Goal: Transaction & Acquisition: Purchase product/service

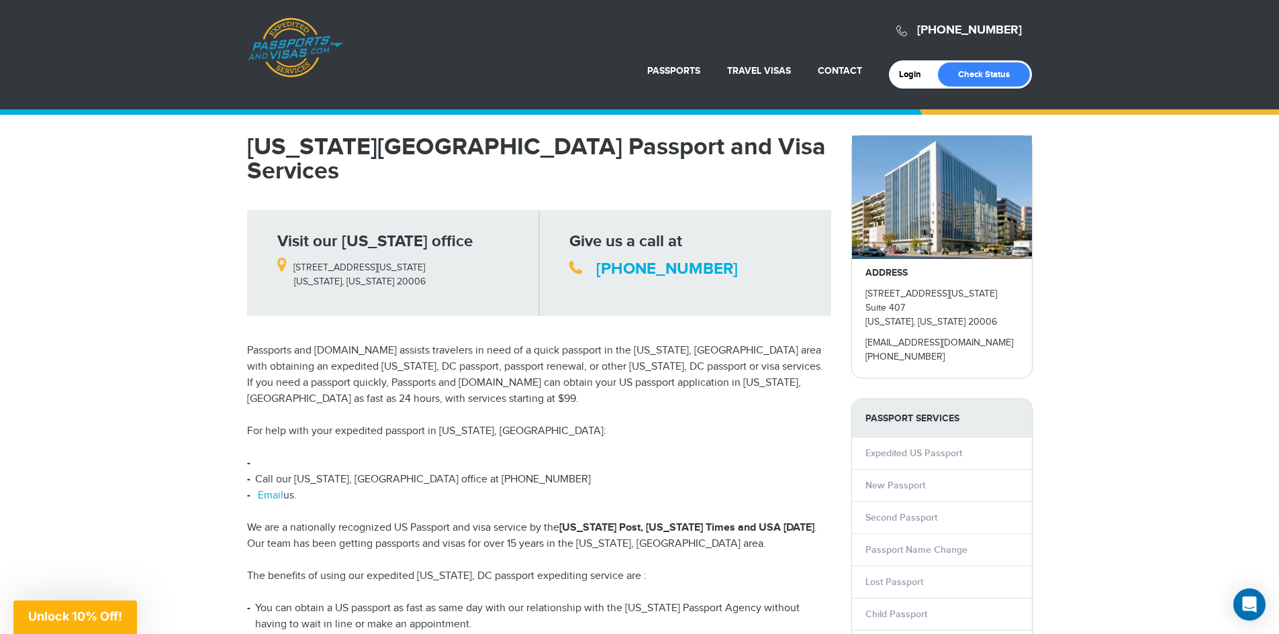
scroll to position [134, 0]
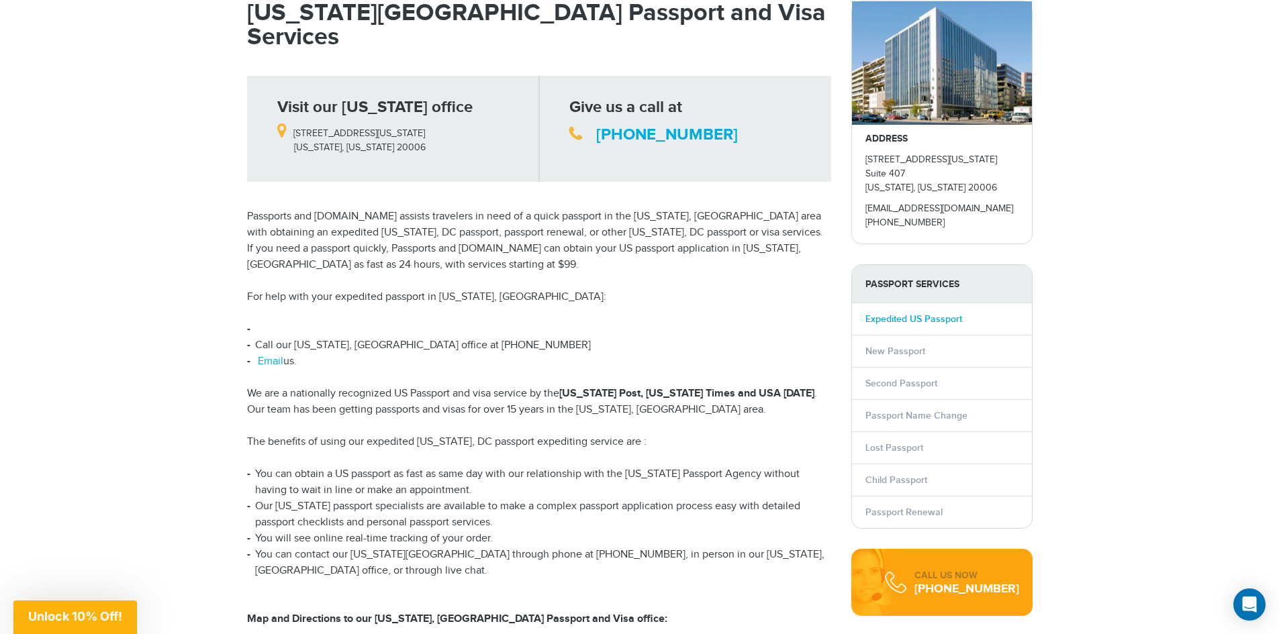
click at [885, 325] on link "Expedited US Passport" at bounding box center [913, 319] width 97 height 11
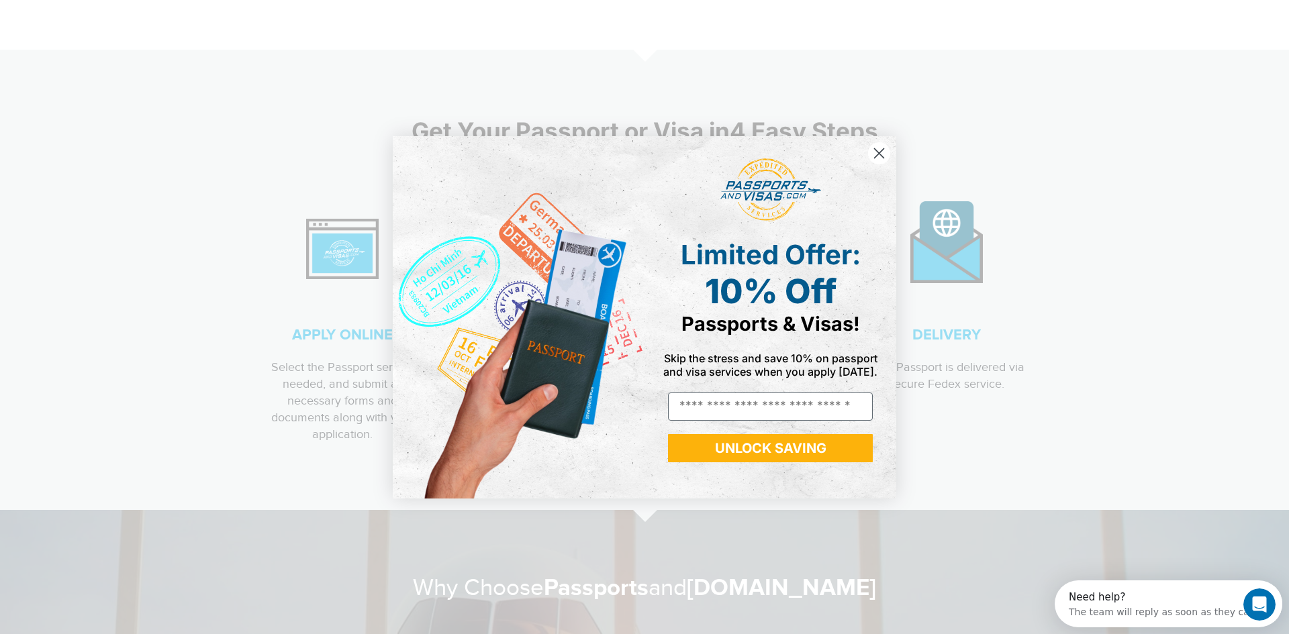
click at [886, 153] on circle "Close dialog" at bounding box center [879, 153] width 22 height 22
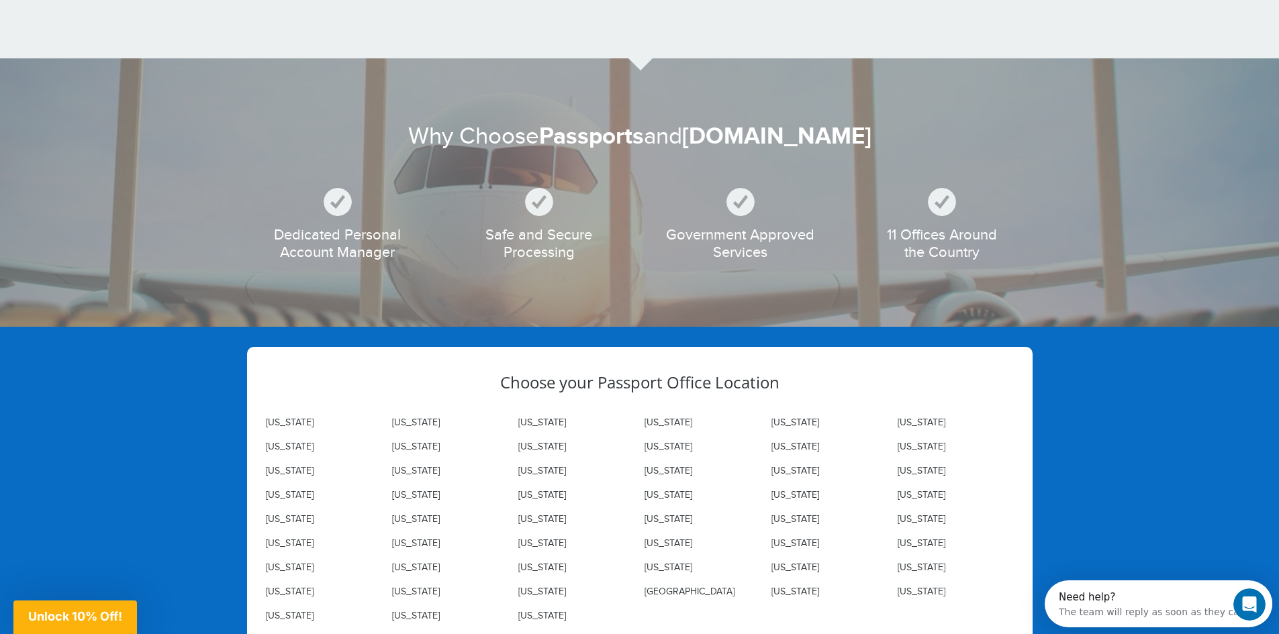
scroll to position [1343, 0]
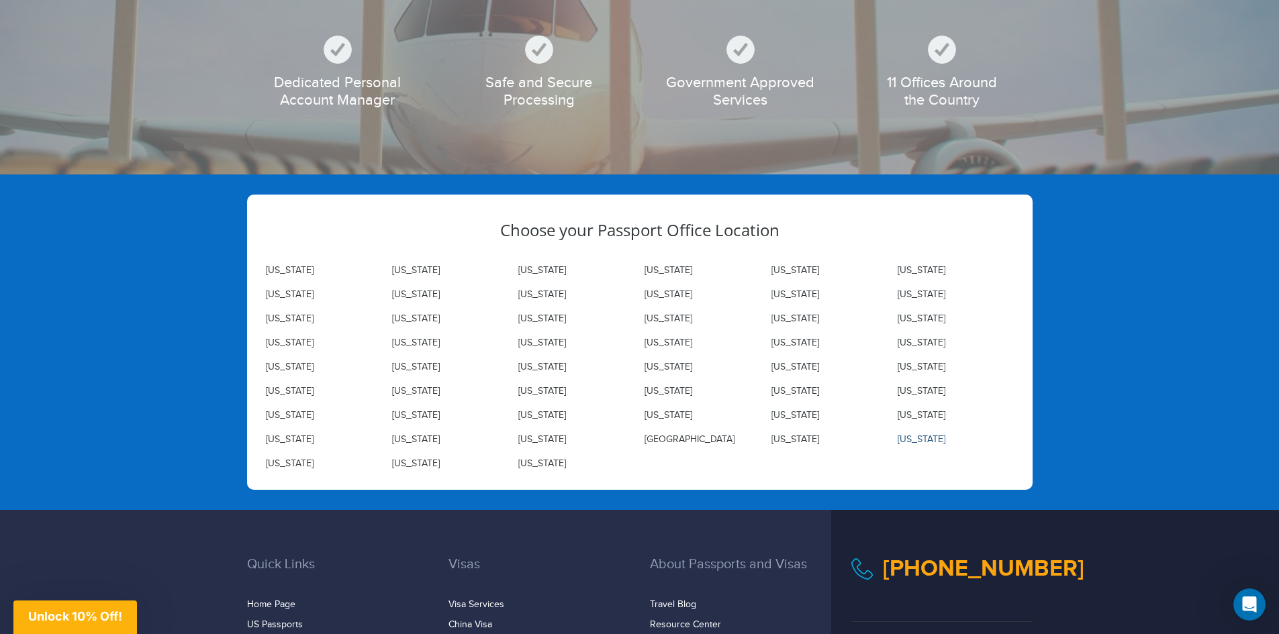
click at [919, 439] on link "Washington" at bounding box center [922, 439] width 48 height 11
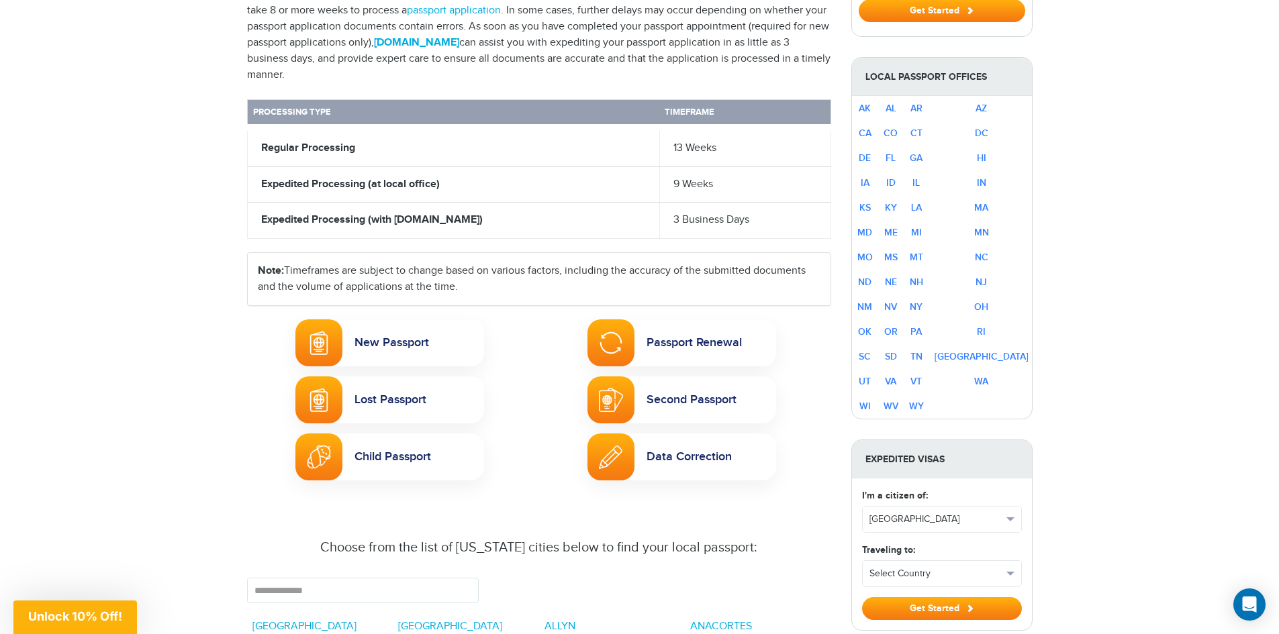
scroll to position [537, 0]
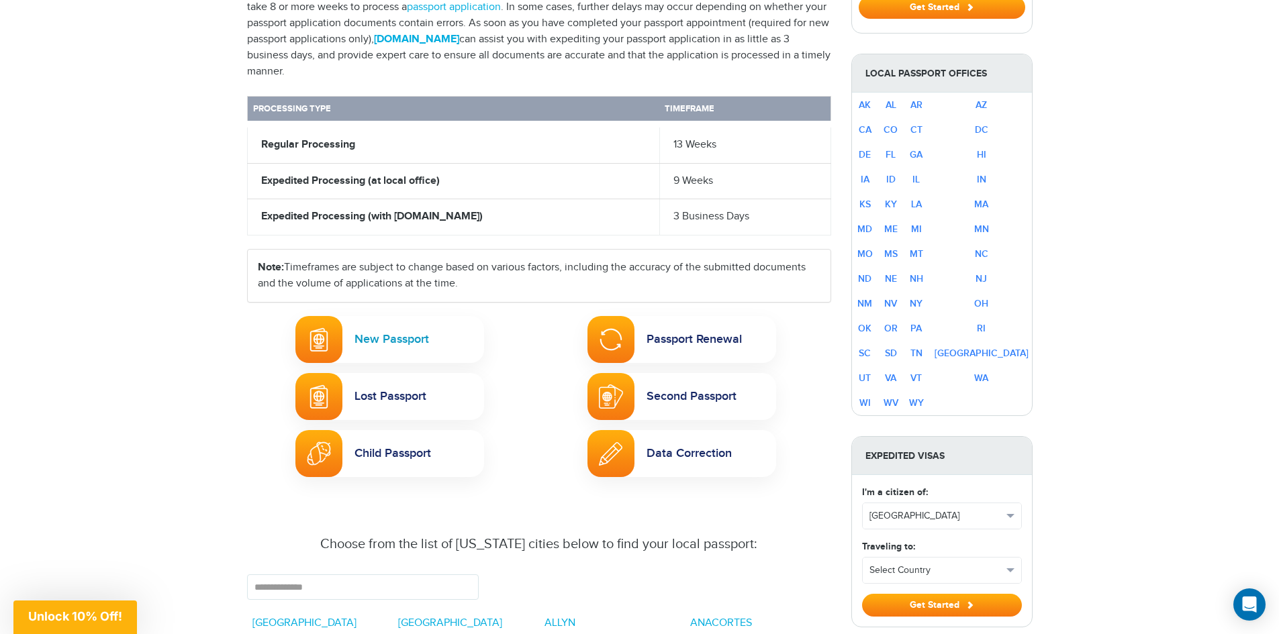
click at [401, 351] on link "New Passport" at bounding box center [389, 339] width 189 height 47
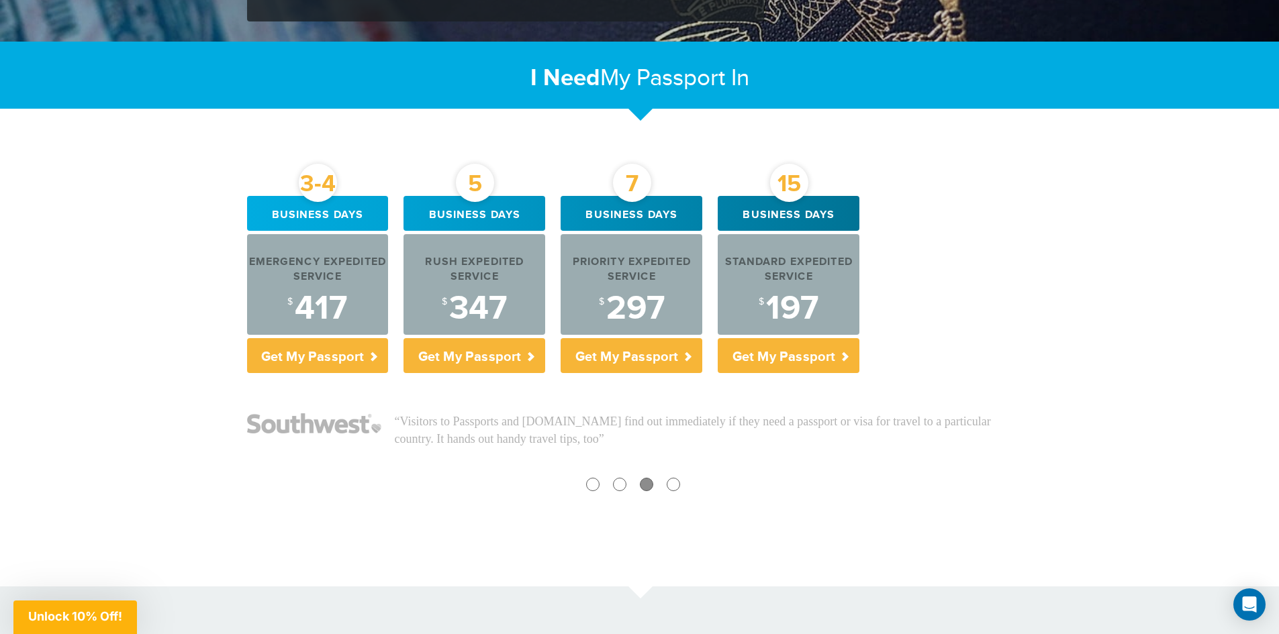
scroll to position [403, 0]
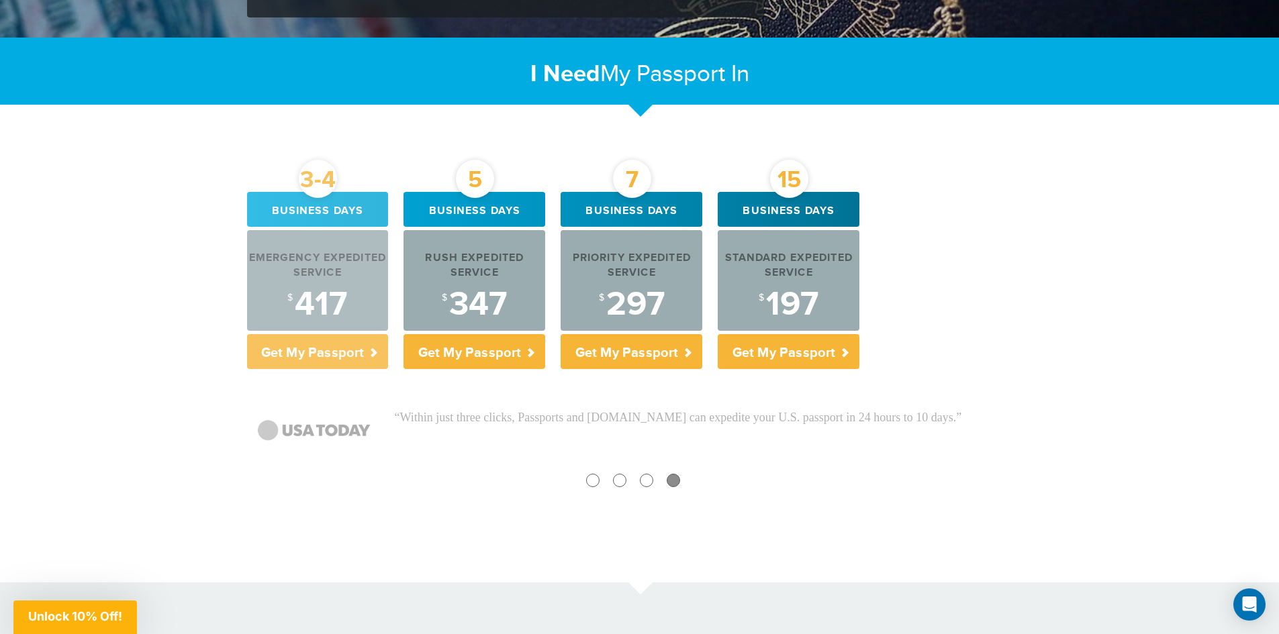
click at [310, 354] on p "Get My Passport" at bounding box center [318, 351] width 142 height 35
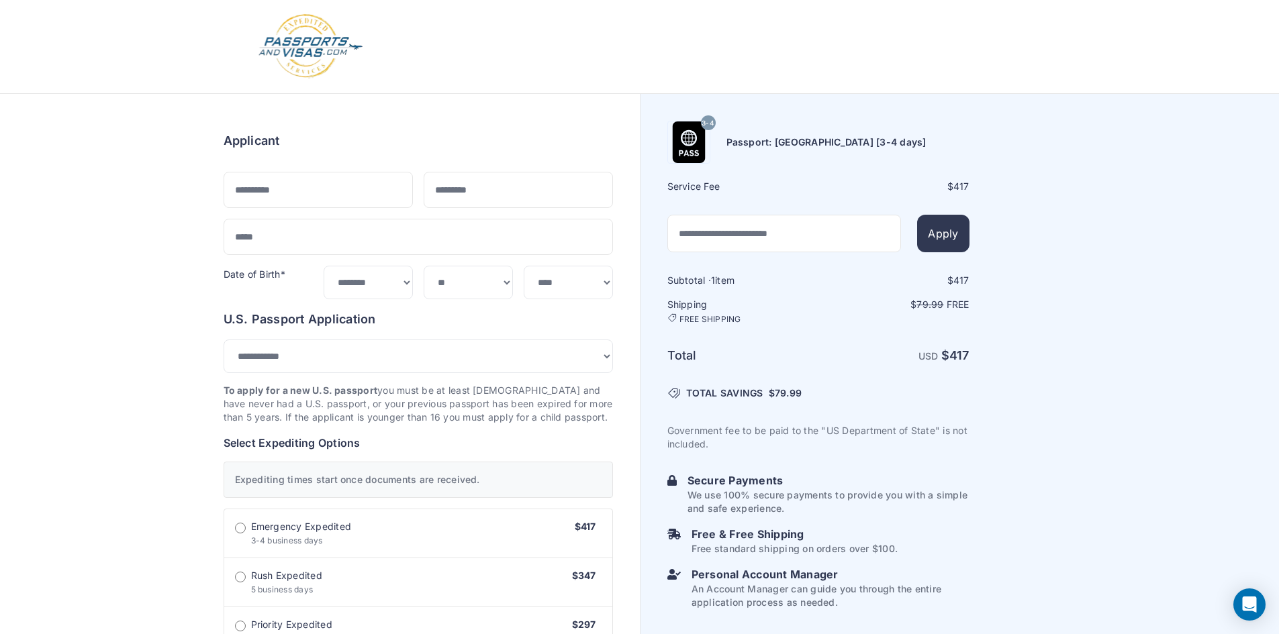
select select "***"
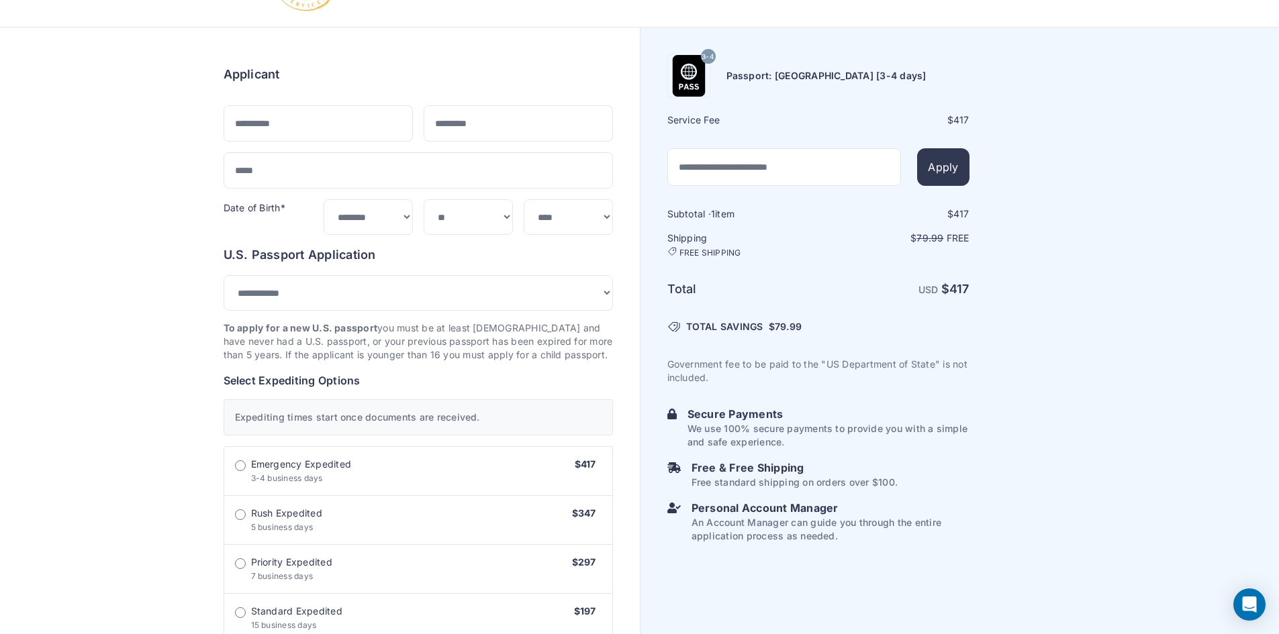
scroll to position [67, 0]
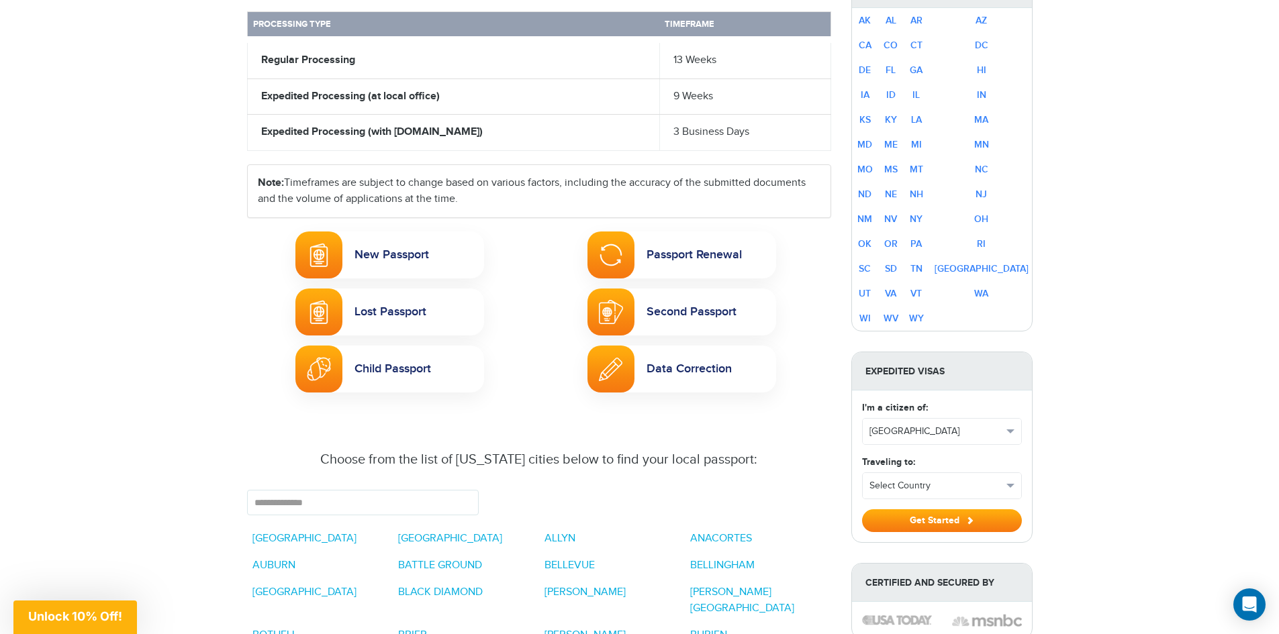
scroll to position [200, 0]
